Goal: Task Accomplishment & Management: Complete application form

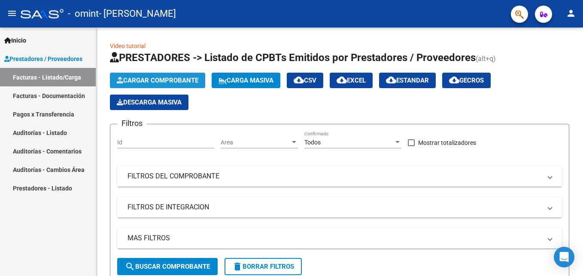
click at [180, 80] on span "Cargar Comprobante" at bounding box center [158, 80] width 82 height 8
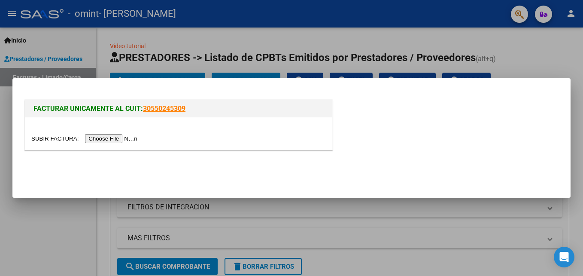
click at [117, 137] on input "file" at bounding box center [85, 138] width 109 height 9
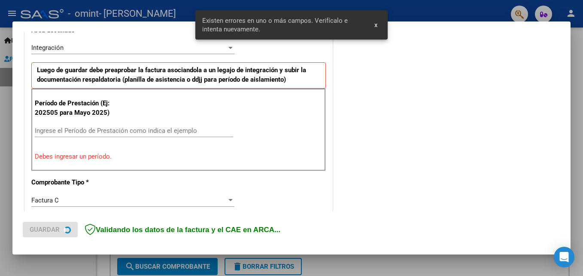
scroll to position [210, 0]
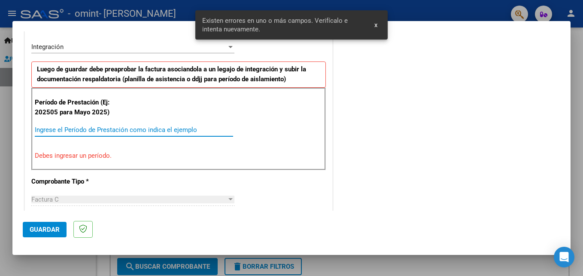
click at [61, 129] on input "Ingrese el Período de Prestación como indica el ejemplo" at bounding box center [134, 130] width 198 height 8
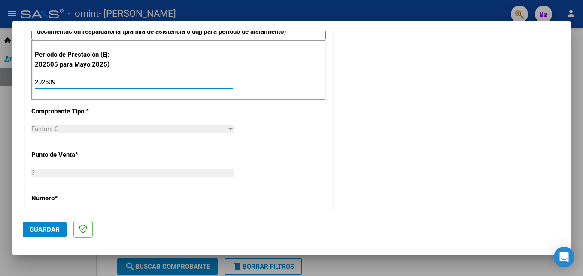
scroll to position [330, 0]
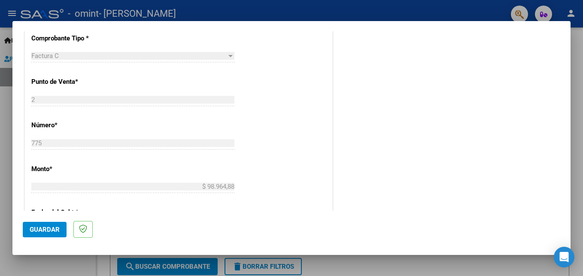
type input "202509"
click at [45, 228] on span "Guardar" at bounding box center [45, 230] width 30 height 8
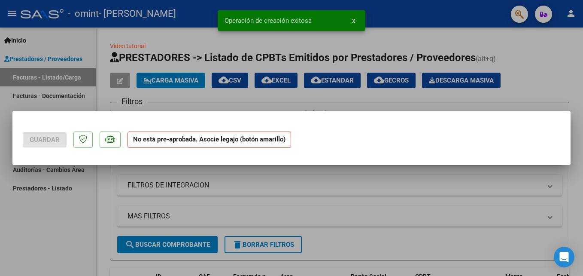
scroll to position [0, 0]
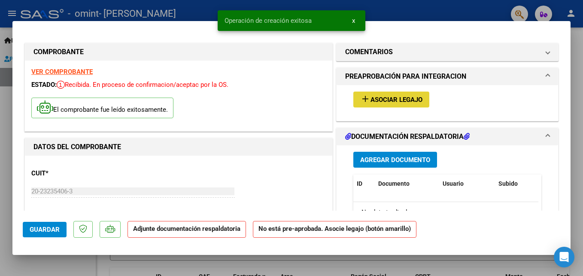
click at [403, 98] on span "Asociar Legajo" at bounding box center [397, 100] width 52 height 8
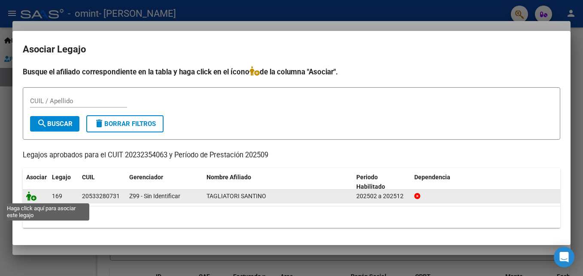
click at [30, 195] on icon at bounding box center [31, 195] width 10 height 9
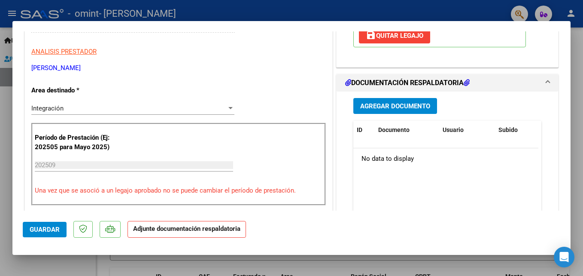
scroll to position [165, 0]
click at [414, 105] on span "Agregar Documento" at bounding box center [395, 106] width 70 height 8
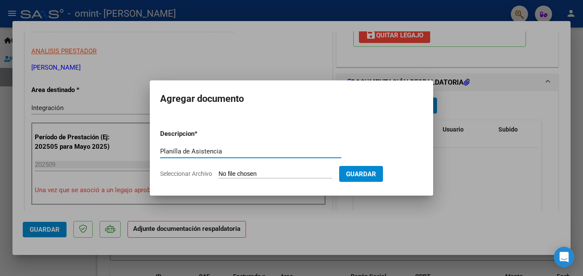
type input "Planilla de Asistencia"
click at [291, 174] on input "Seleccionar Archivo" at bounding box center [276, 174] width 114 height 8
type input "C:\fakepath\ASISTENCIA SANTINO TAGLIATORI- [DATE].pdf"
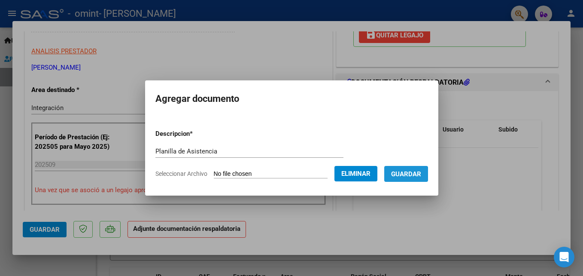
click at [415, 172] on span "Guardar" at bounding box center [406, 174] width 30 height 8
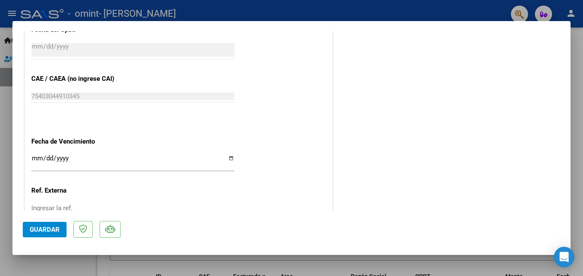
scroll to position [590, 0]
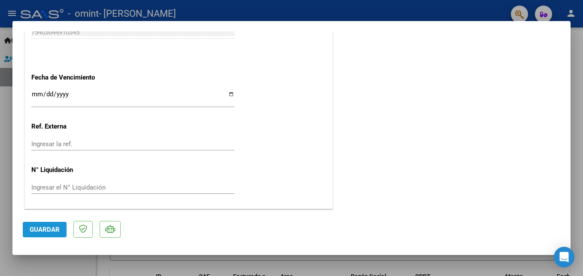
click at [54, 226] on span "Guardar" at bounding box center [45, 230] width 30 height 8
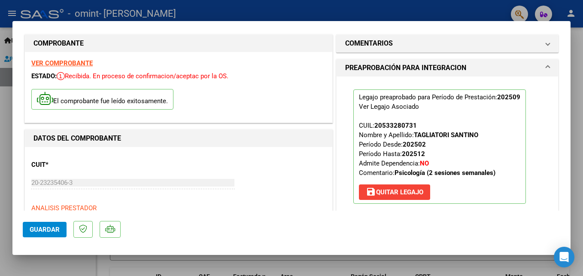
scroll to position [0, 0]
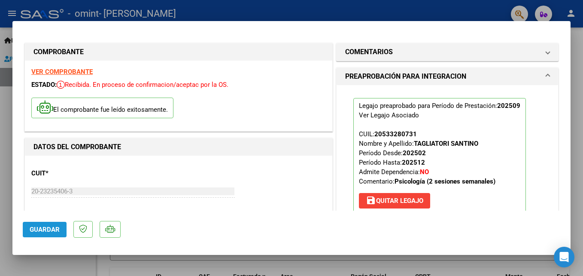
click at [55, 227] on span "Guardar" at bounding box center [45, 230] width 30 height 8
